Goal: Transaction & Acquisition: Purchase product/service

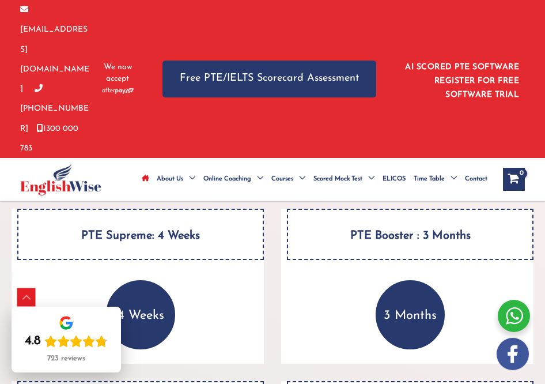
scroll to position [1844, 0]
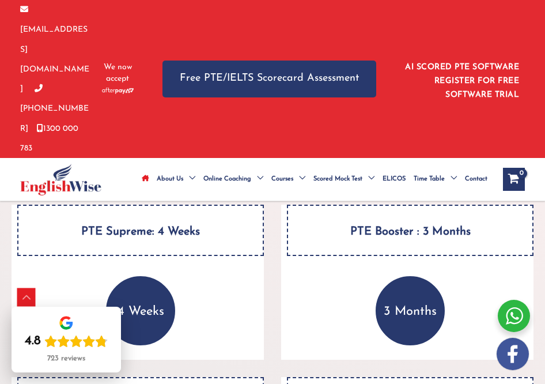
click at [410, 276] on p "3 Months" at bounding box center [410, 310] width 69 height 69
click at [430, 205] on h4 "PTE Booster : 3 Months" at bounding box center [410, 230] width 247 height 51
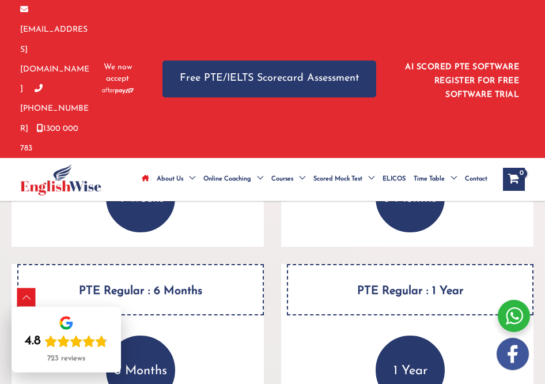
scroll to position [1959, 0]
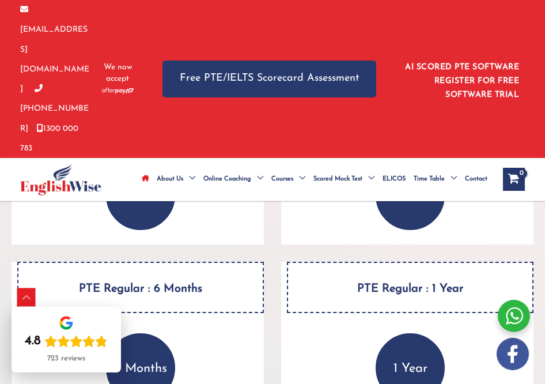
click at [431, 195] on div "PTE Supreme: 4 Weeks 4 Weeks ALL PTE preparation materials (included in the cou…" at bounding box center [273, 261] width 522 height 345
click at [455, 173] on div "PTE Booster : 3 Months 3 Months ALL PTE preparation materials (included in the …" at bounding box center [407, 166] width 252 height 155
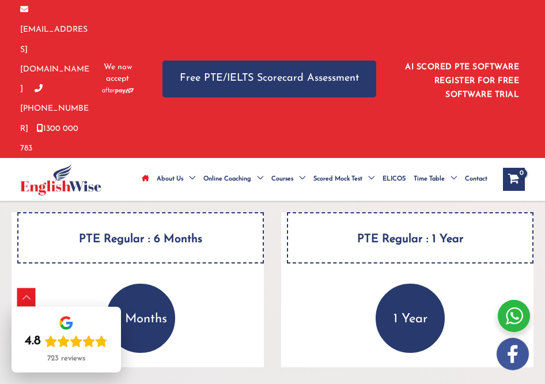
scroll to position [2017, 0]
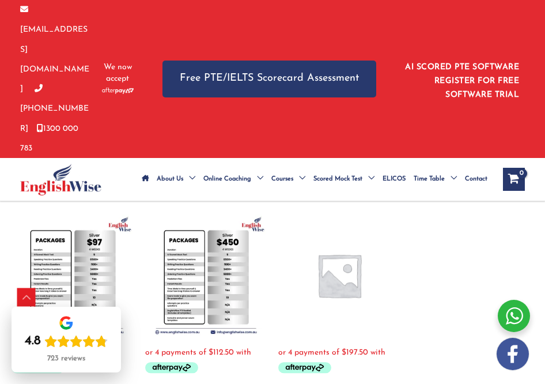
scroll to position [576, 0]
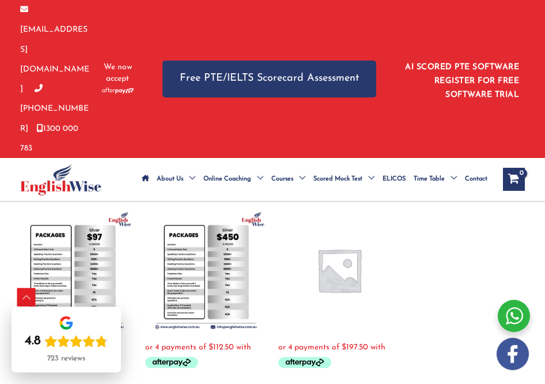
click at [229, 246] on img at bounding box center [206, 270] width 122 height 122
click at [186, 239] on img at bounding box center [206, 270] width 122 height 122
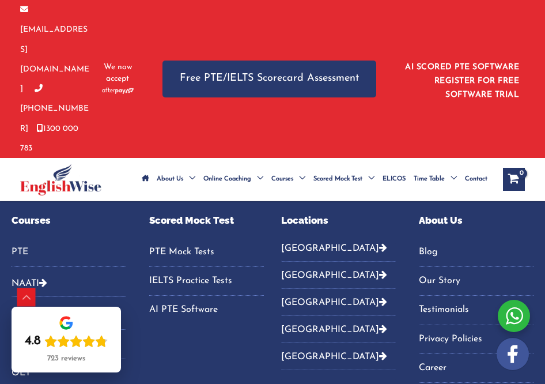
scroll to position [749, 0]
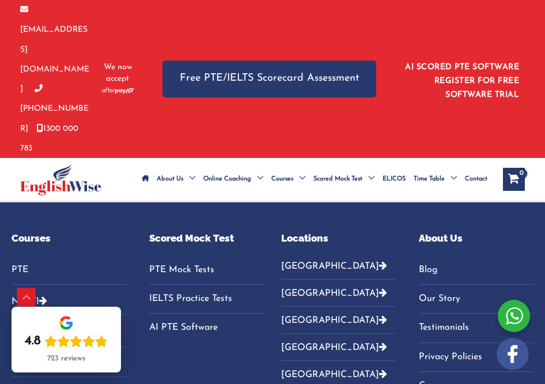
click at [305, 260] on button "[GEOGRAPHIC_DATA]" at bounding box center [338, 269] width 115 height 19
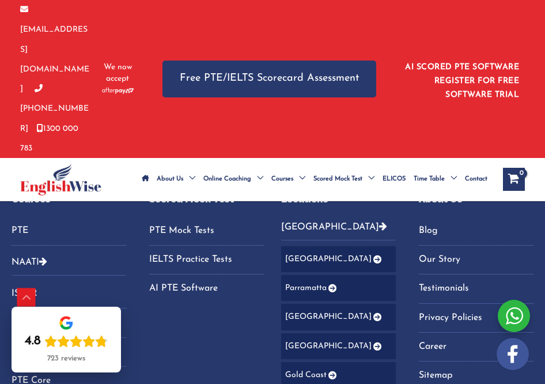
scroll to position [807, 0]
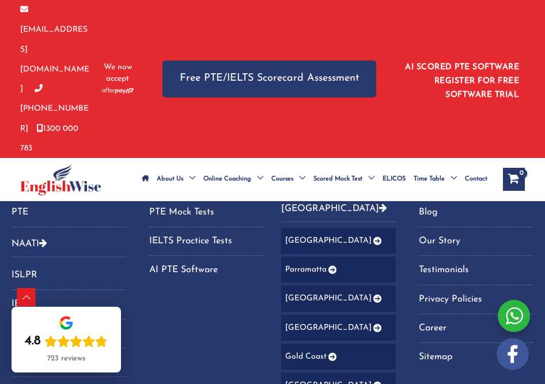
click at [298, 372] on link "[GEOGRAPHIC_DATA]" at bounding box center [338, 385] width 115 height 26
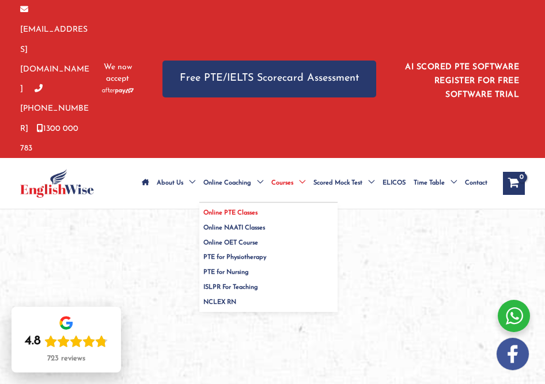
click at [229, 210] on span "Online PTE Classes" at bounding box center [230, 213] width 54 height 6
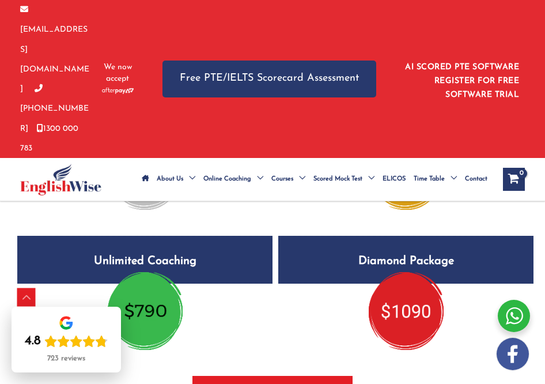
scroll to position [2651, 0]
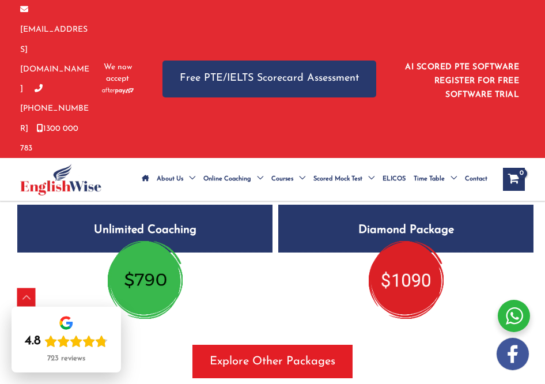
click at [158, 247] on img at bounding box center [145, 279] width 75 height 77
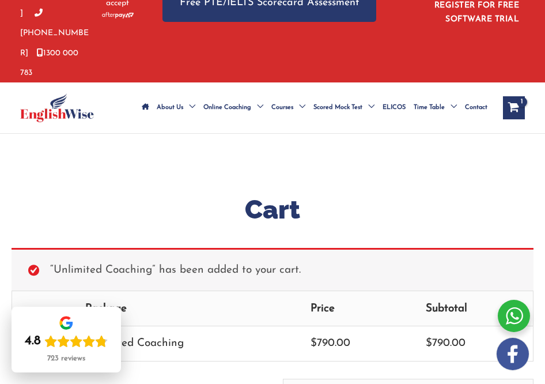
scroll to position [58, 0]
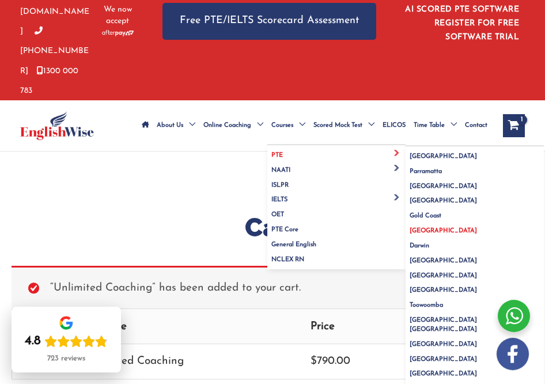
click at [420, 228] on span "[GEOGRAPHIC_DATA]" at bounding box center [443, 231] width 67 height 6
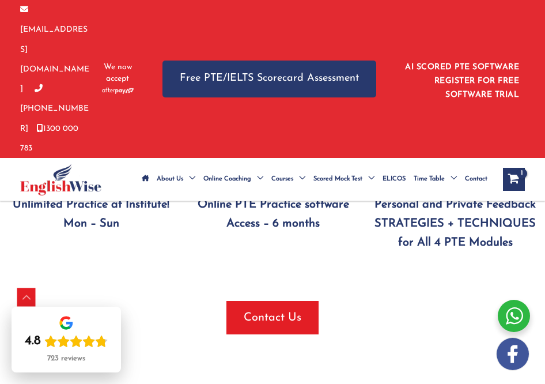
scroll to position [1902, 0]
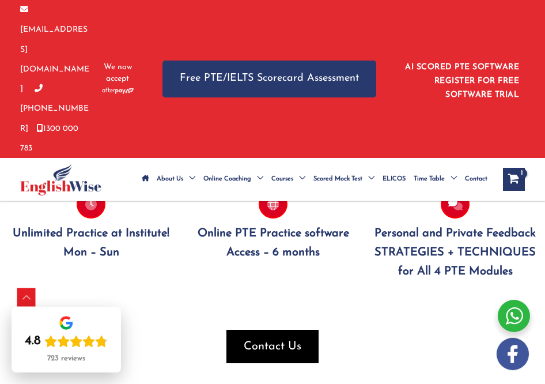
click at [298, 330] on span "button" at bounding box center [272, 346] width 92 height 33
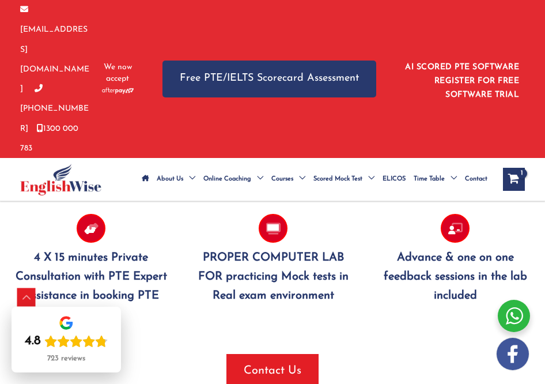
scroll to position [1844, 0]
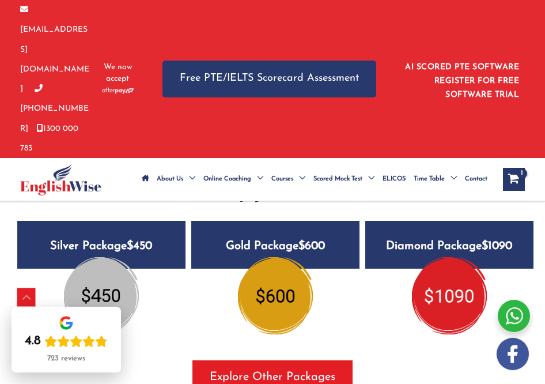
scroll to position [2074, 0]
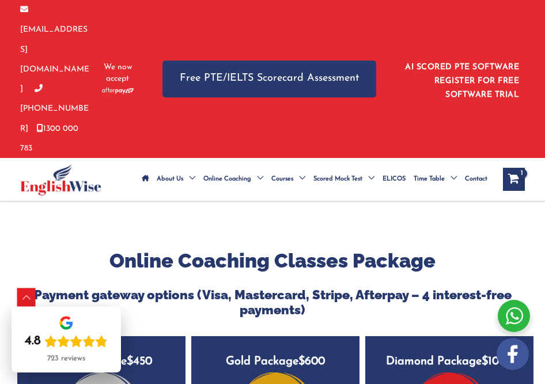
click at [280, 336] on h5 "Gold Package $600" at bounding box center [275, 360] width 168 height 48
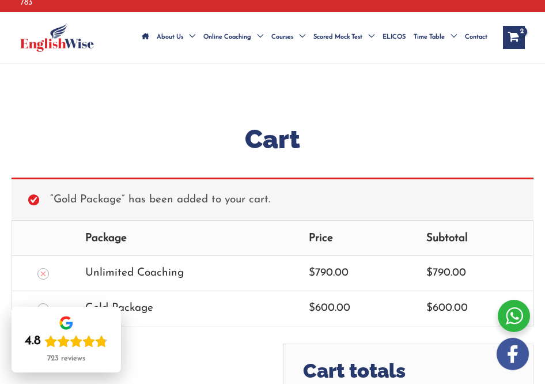
scroll to position [115, 0]
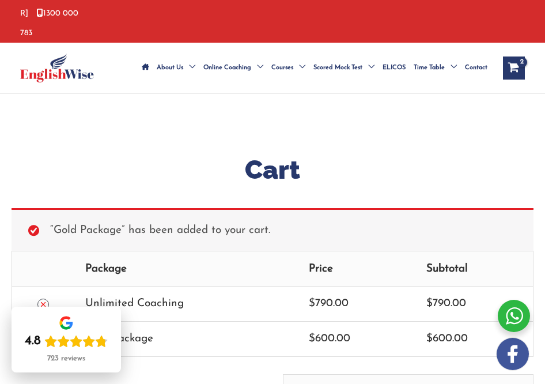
click at [40, 300] on icon "Remove this item" at bounding box center [43, 304] width 8 height 8
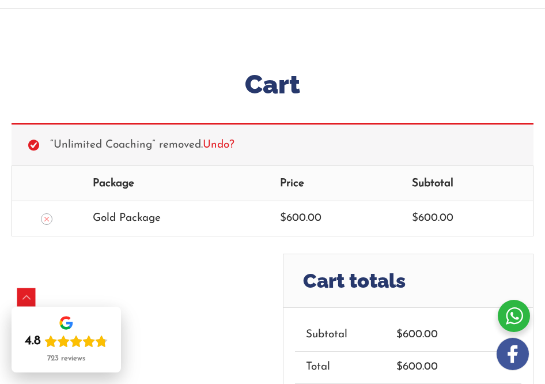
click at [131, 254] on div "Cart totals Subtotal $ 600.00 Total $ 600.00 Proceed to pay" at bounding box center [273, 355] width 522 height 202
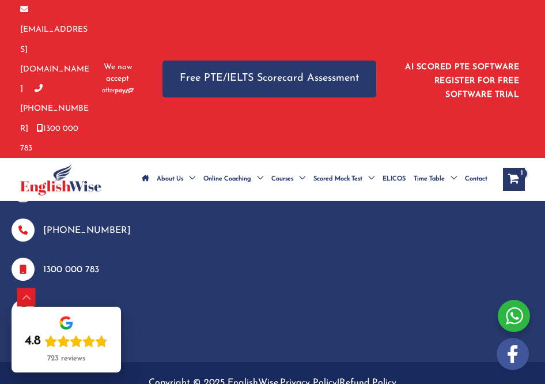
scroll to position [875, 0]
